Goal: Task Accomplishment & Management: Use online tool/utility

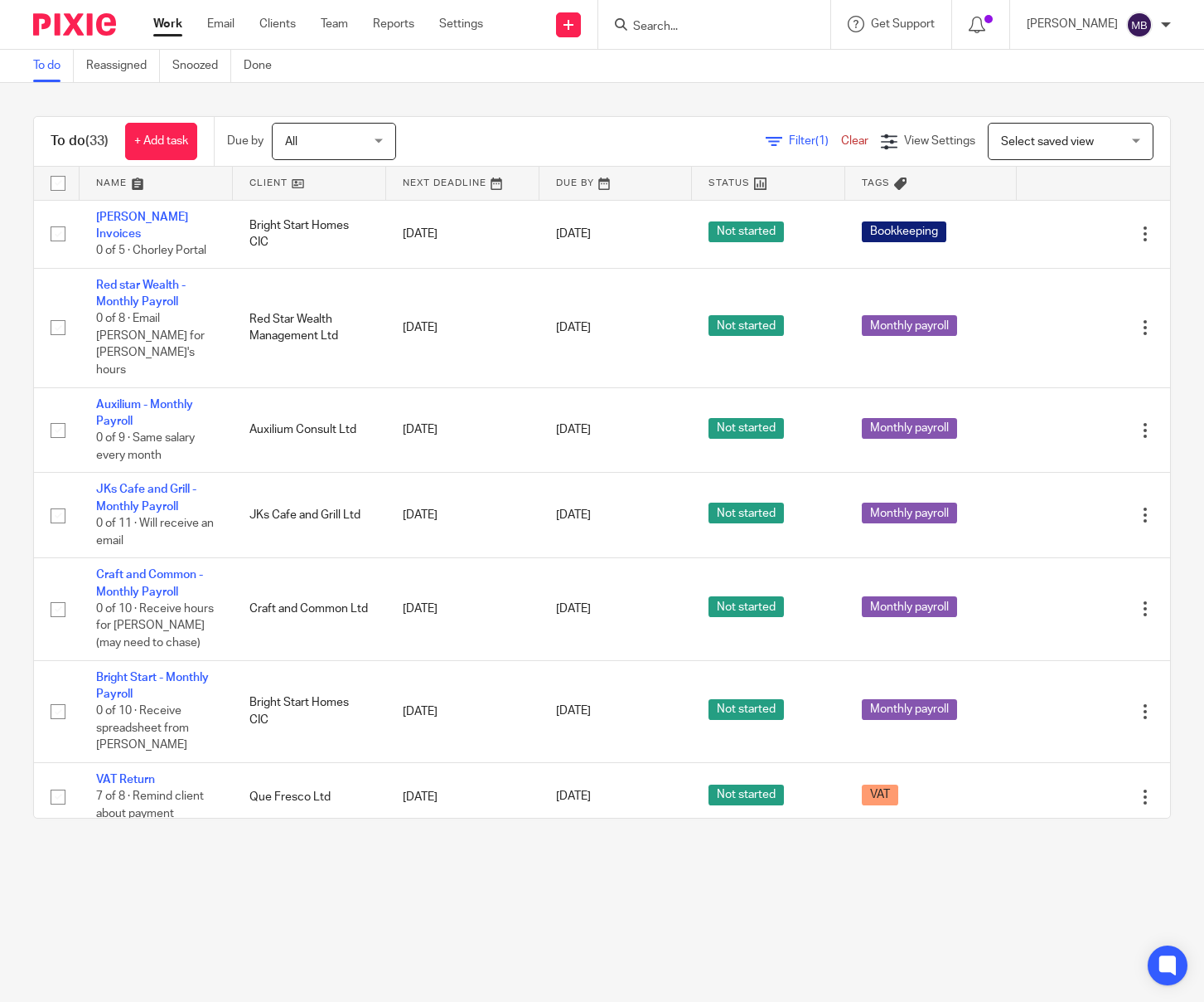
scroll to position [2134, 0]
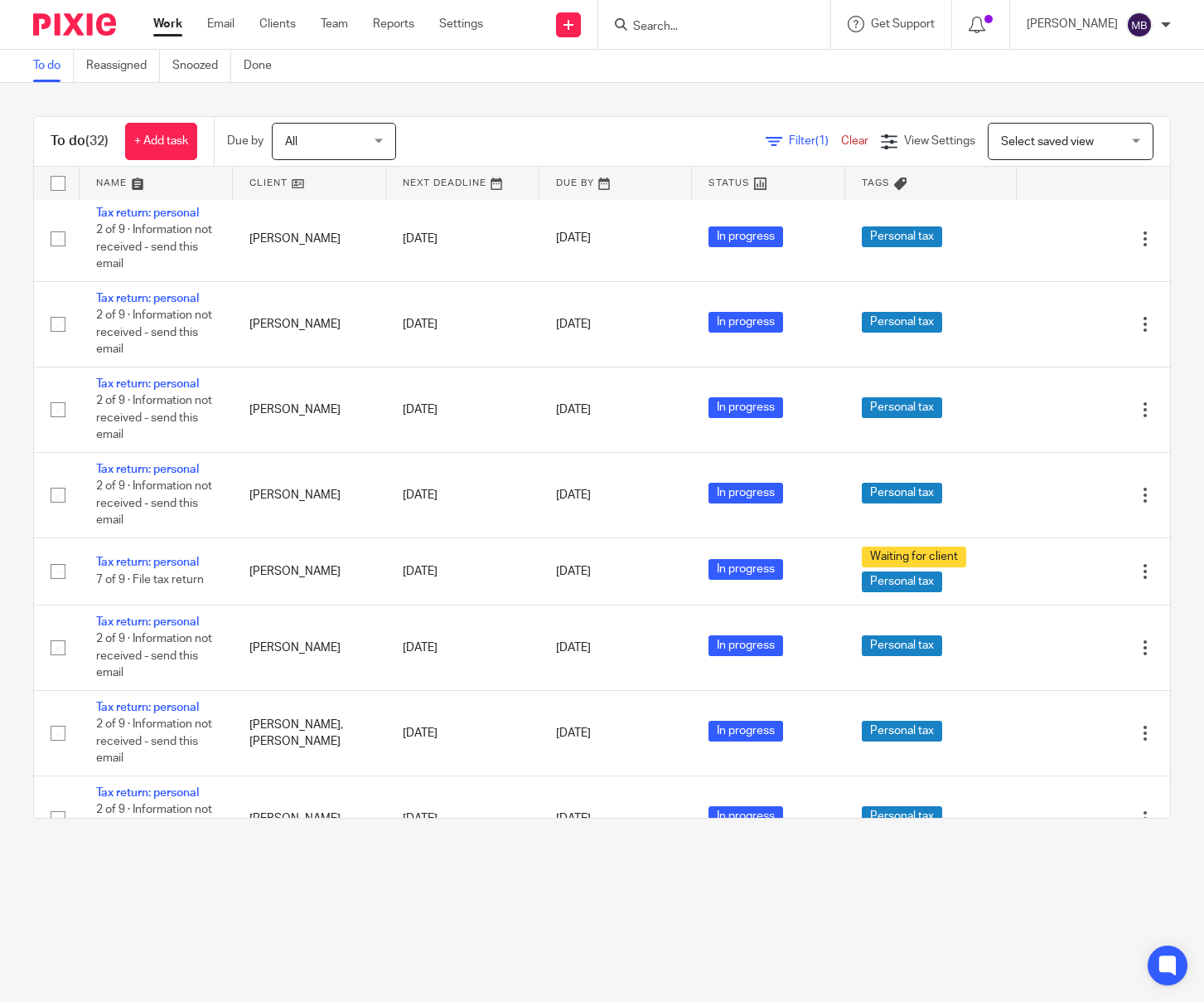
scroll to position [1638, 0]
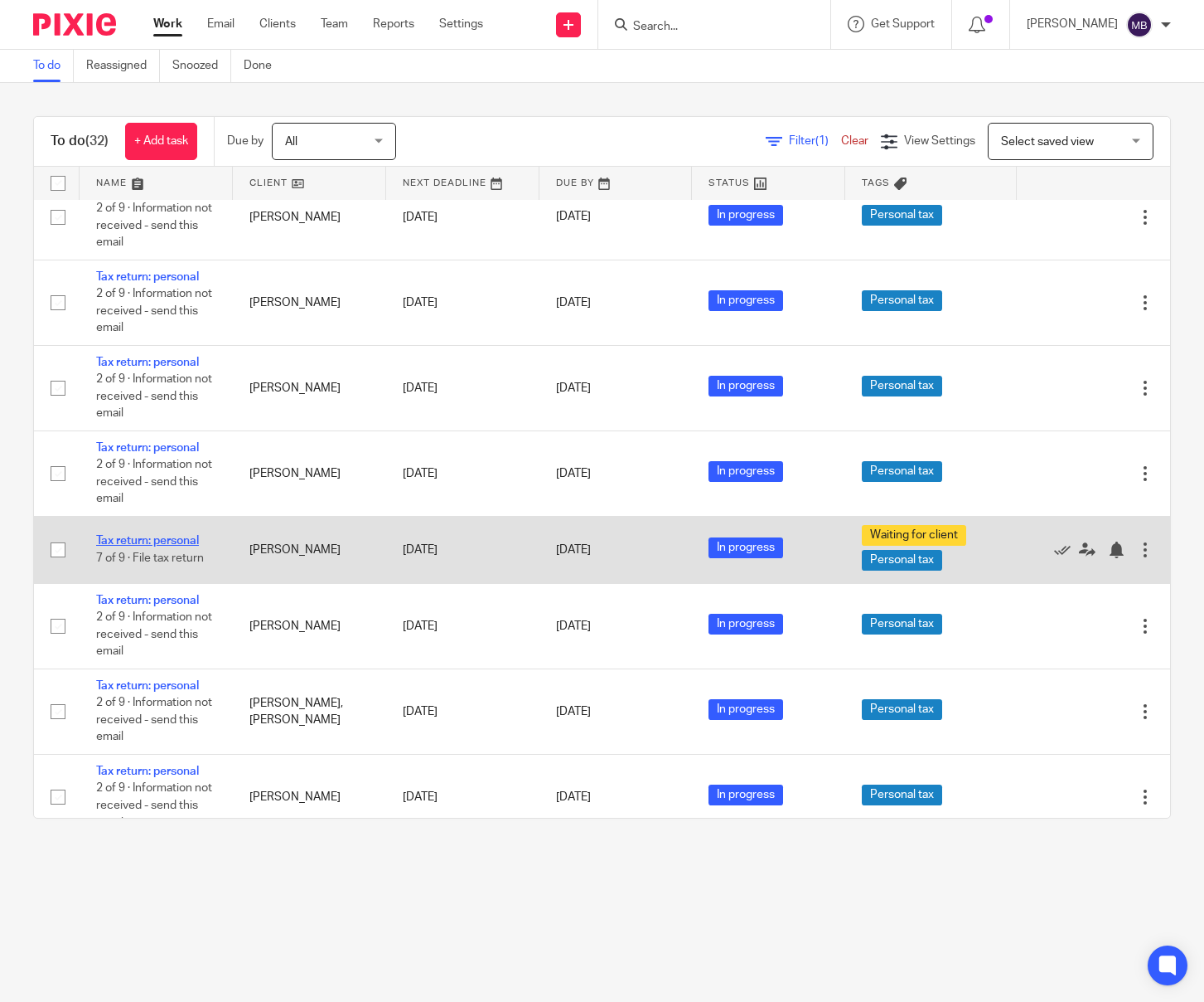
click at [157, 545] on link "Tax return: personal" at bounding box center [147, 540] width 103 height 11
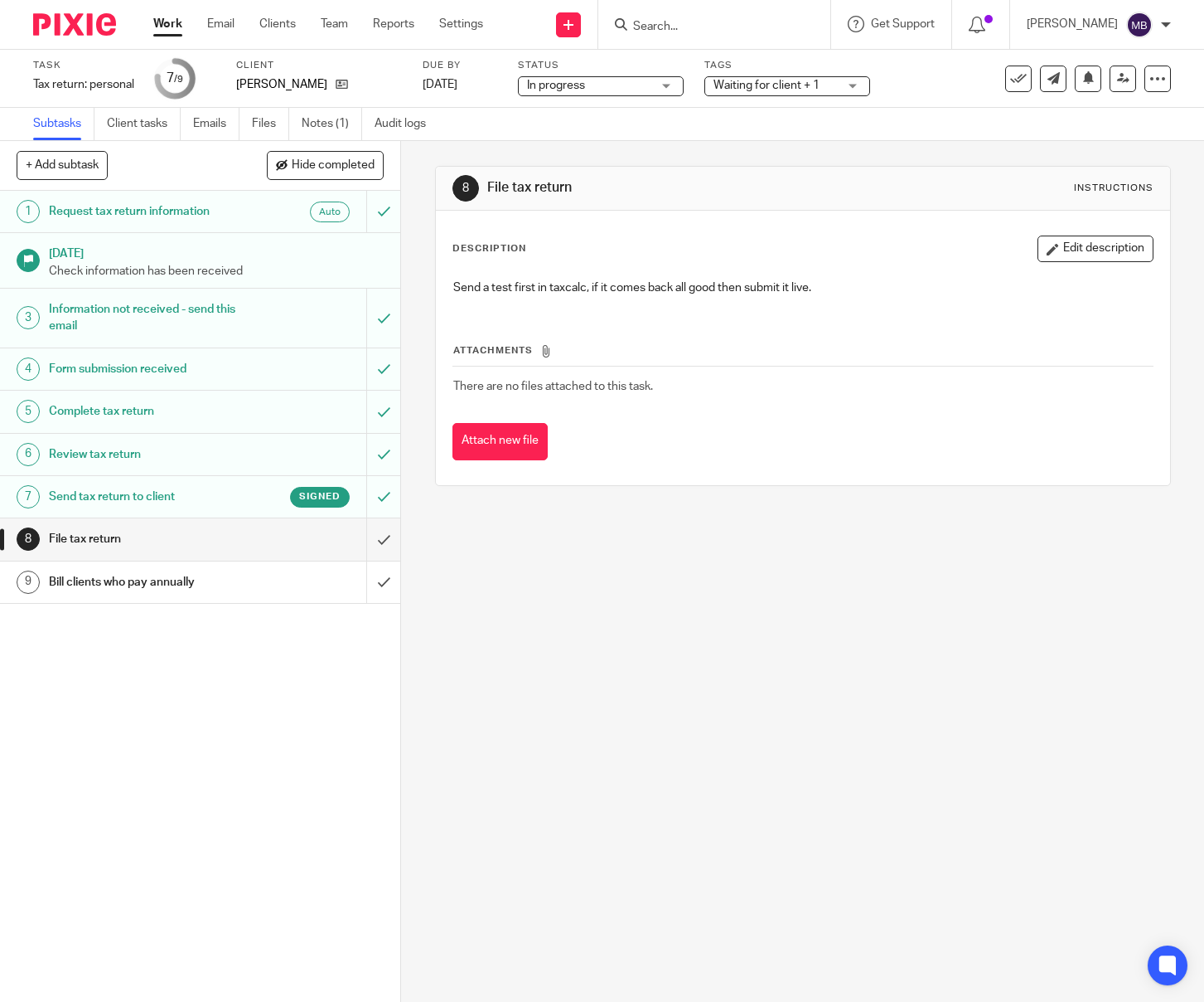
click at [861, 85] on div "Waiting for client + 1" at bounding box center [787, 85] width 166 height 20
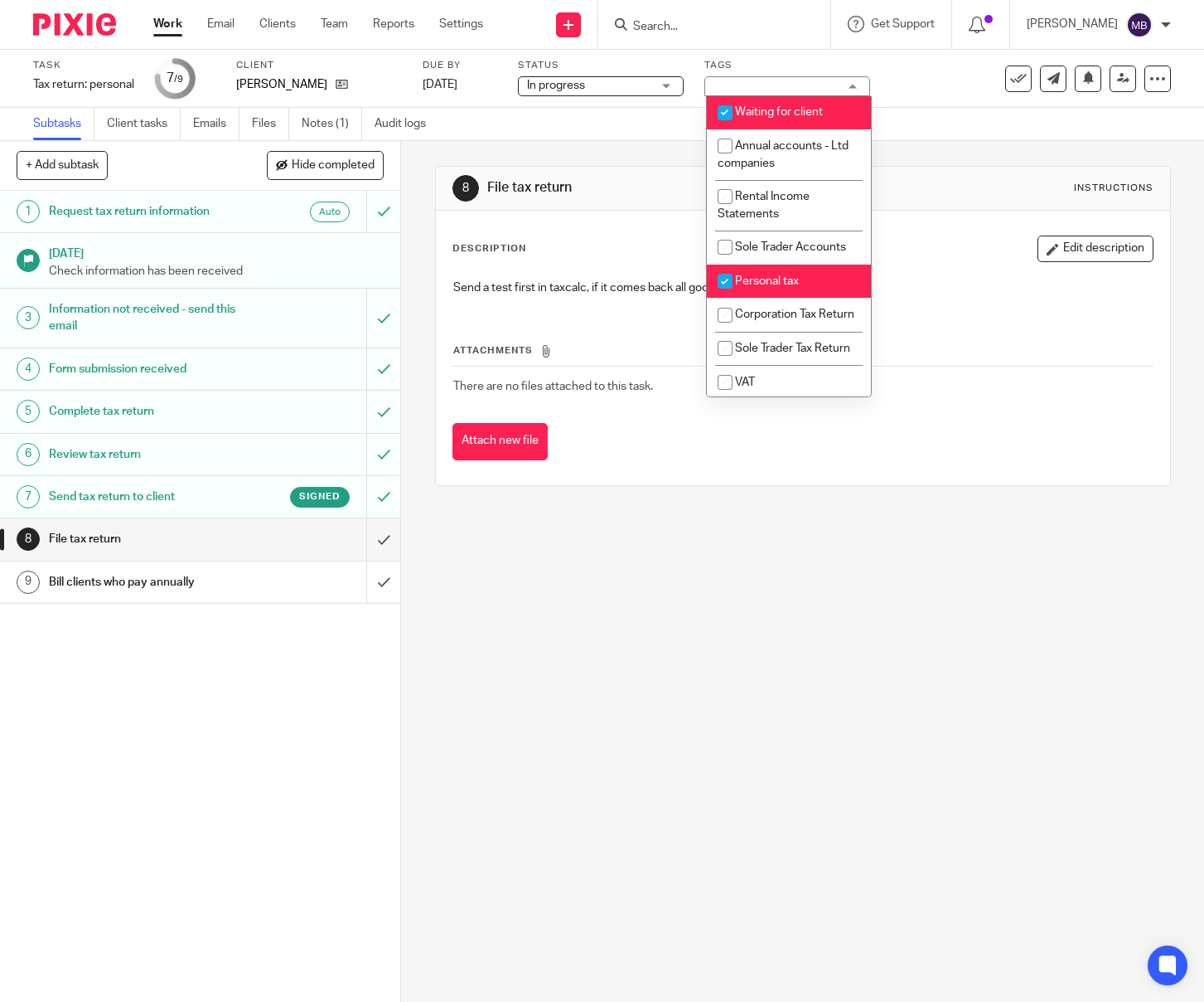
scroll to position [47, 0]
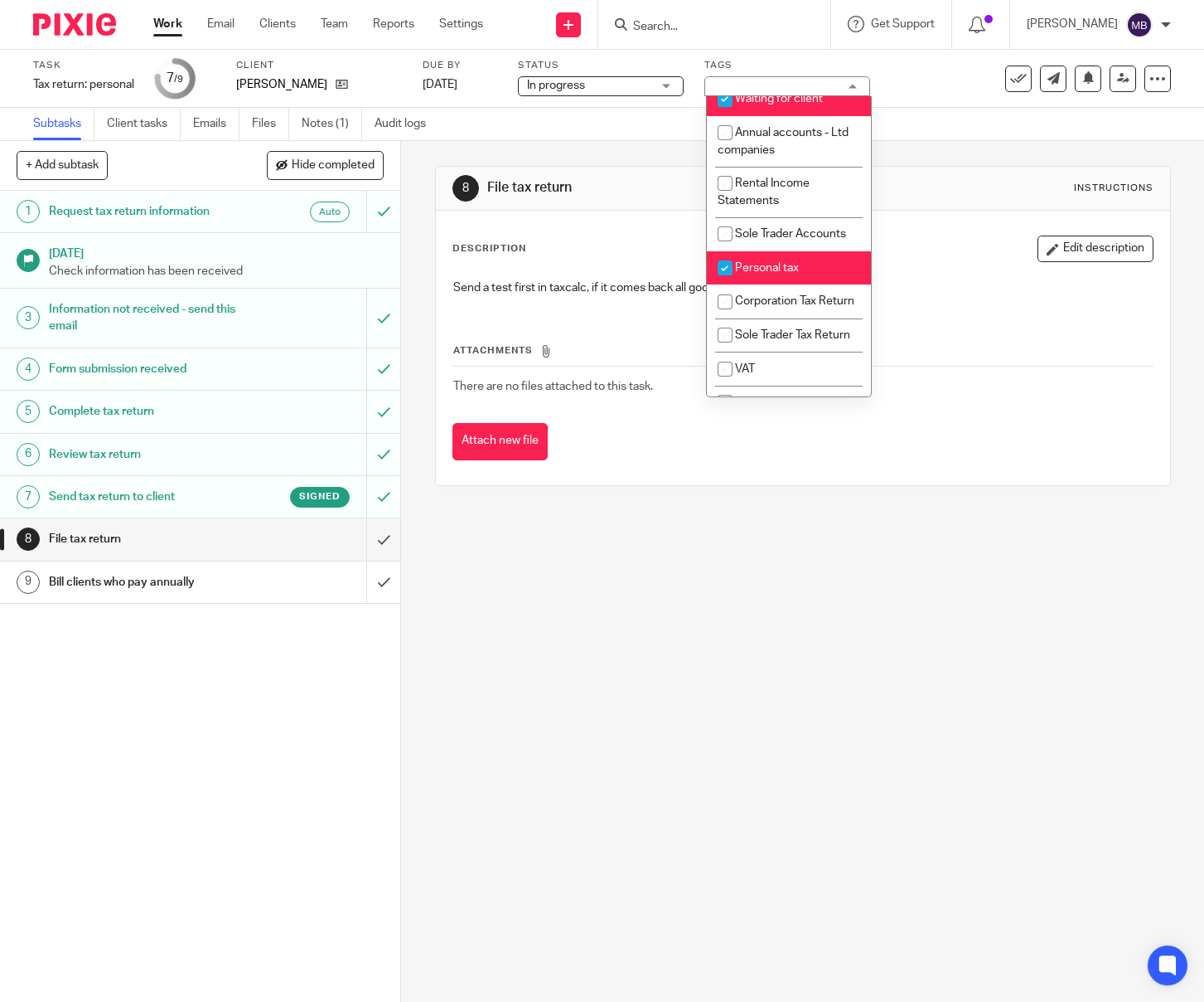
click at [727, 103] on input "checkbox" at bounding box center [724, 99] width 31 height 31
checkbox input "false"
click at [688, 667] on div "8 File tax return Instructions Description Edit description Send a test first i…" at bounding box center [803, 571] width 803 height 860
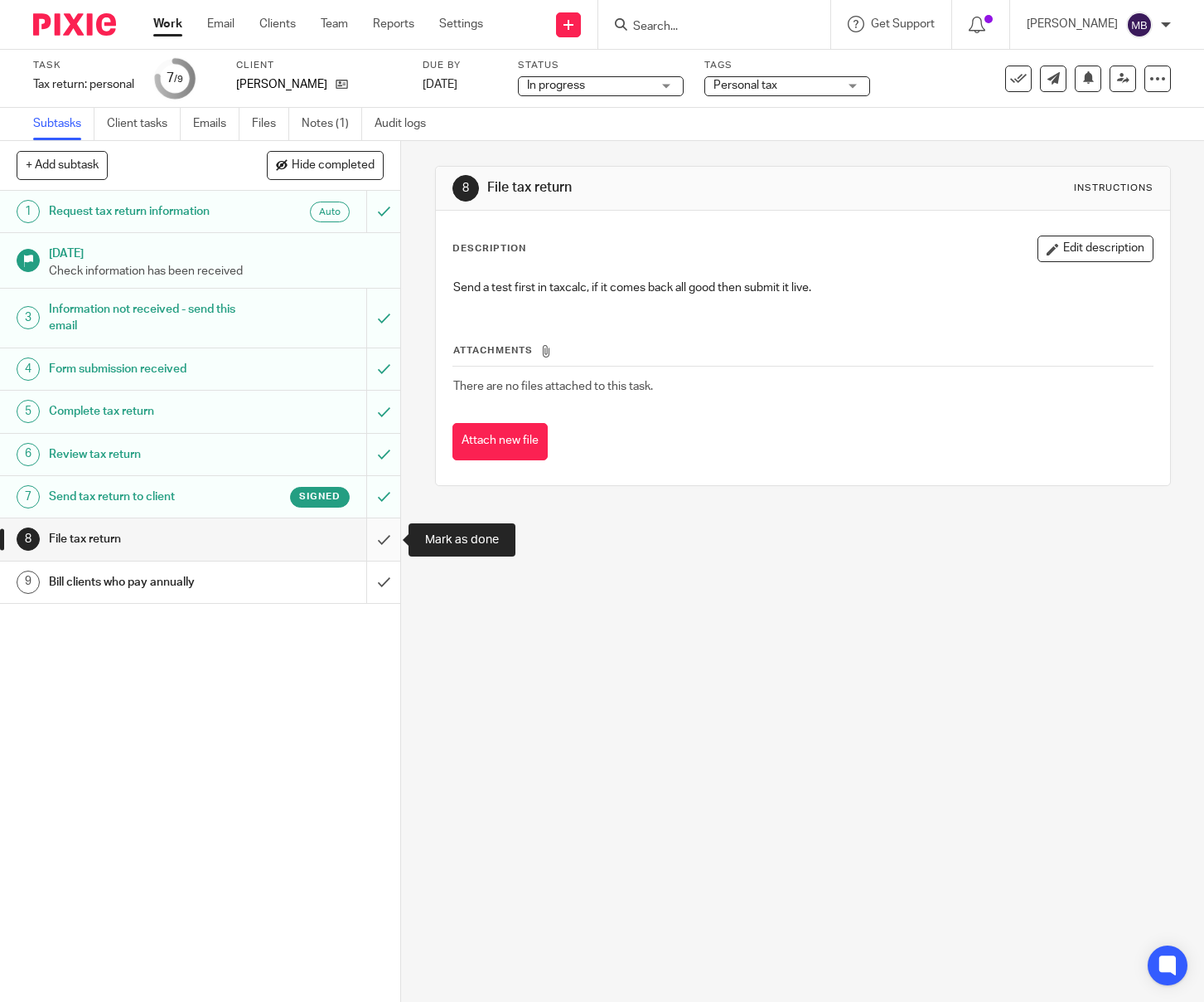
click at [385, 538] on input "submit" at bounding box center [200, 539] width 401 height 42
